Goal: Information Seeking & Learning: Learn about a topic

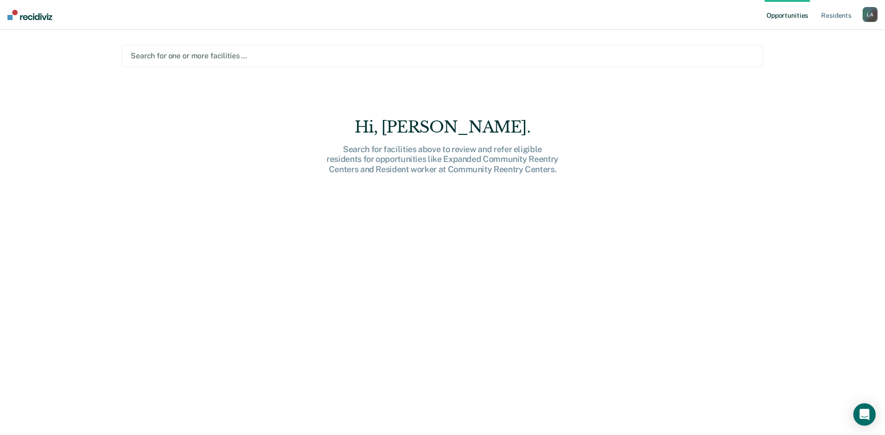
click at [783, 49] on div "Opportunities Resident s [PERSON_NAME] Profile How it works Log Out Search for …" at bounding box center [442, 217] width 885 height 435
click at [322, 56] on div at bounding box center [443, 55] width 624 height 11
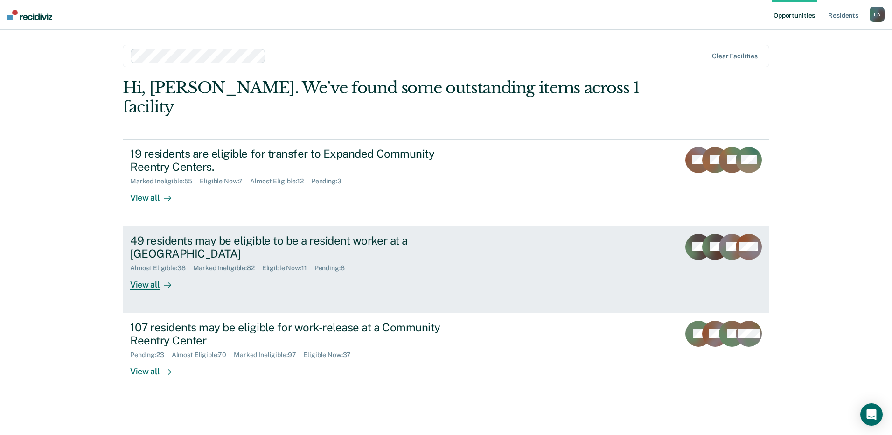
click at [205, 234] on div "49 residents may be eligible to be a resident worker at a [GEOGRAPHIC_DATA]" at bounding box center [294, 247] width 328 height 27
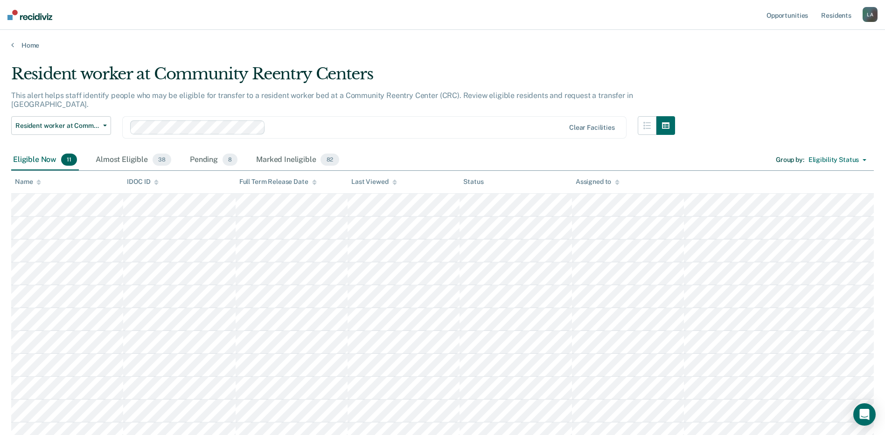
click at [602, 31] on div "Home" at bounding box center [442, 40] width 885 height 20
